Goal: Task Accomplishment & Management: Use online tool/utility

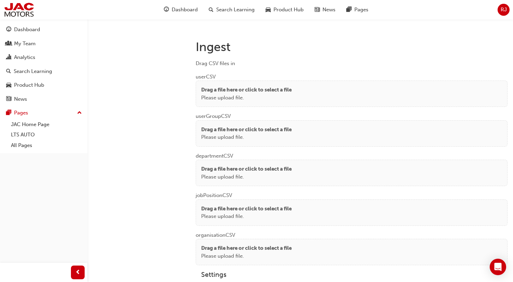
scroll to position [504, 0]
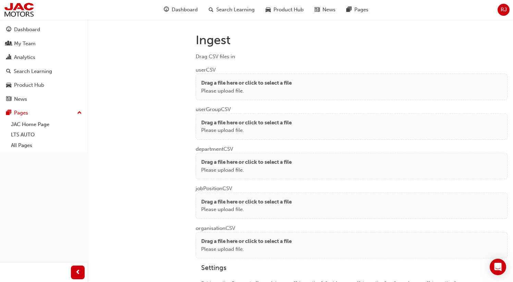
click at [258, 94] on div "Drag a file here or click to select a file Please upload file." at bounding box center [352, 87] width 312 height 26
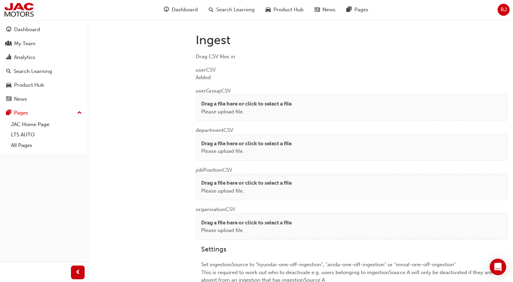
click at [213, 103] on p "Drag a file here or click to select a file" at bounding box center [246, 104] width 91 height 8
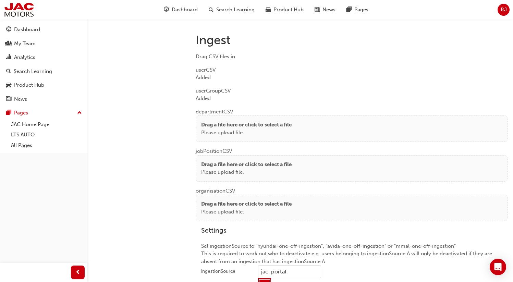
click at [222, 124] on p "Drag a file here or click to select a file" at bounding box center [246, 125] width 91 height 8
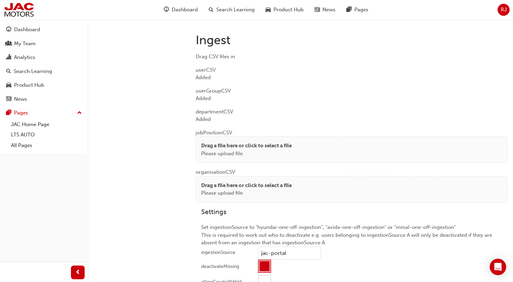
click at [211, 147] on p "Drag a file here or click to select a file" at bounding box center [246, 146] width 91 height 8
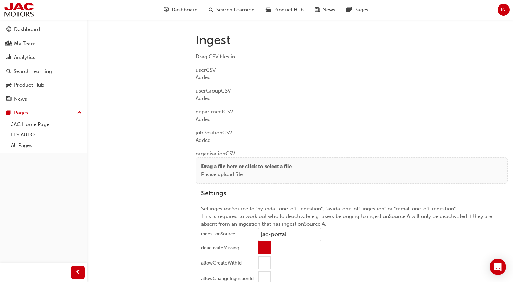
click at [211, 172] on p "Please upload file." at bounding box center [246, 175] width 91 height 8
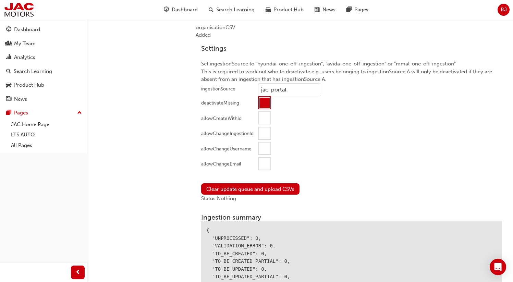
scroll to position [709, 0]
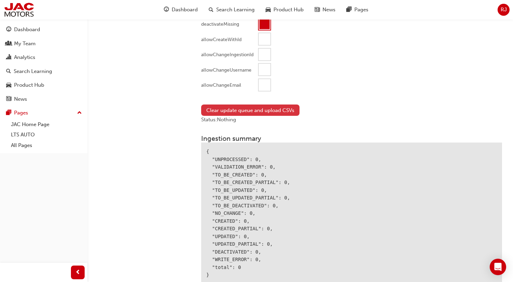
drag, startPoint x: 263, startPoint y: 83, endPoint x: 254, endPoint y: 103, distance: 22.7
click at [263, 83] on div at bounding box center [265, 85] width 12 height 12
click at [249, 108] on button "Clear update queue and upload CSVs" at bounding box center [250, 110] width 98 height 11
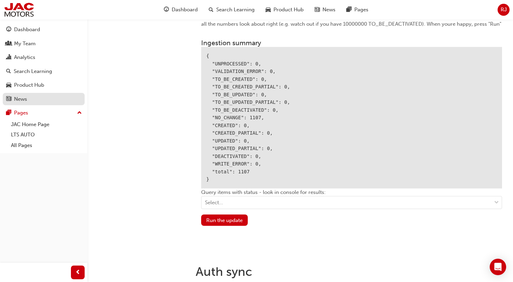
scroll to position [784, 0]
